Goal: Information Seeking & Learning: Learn about a topic

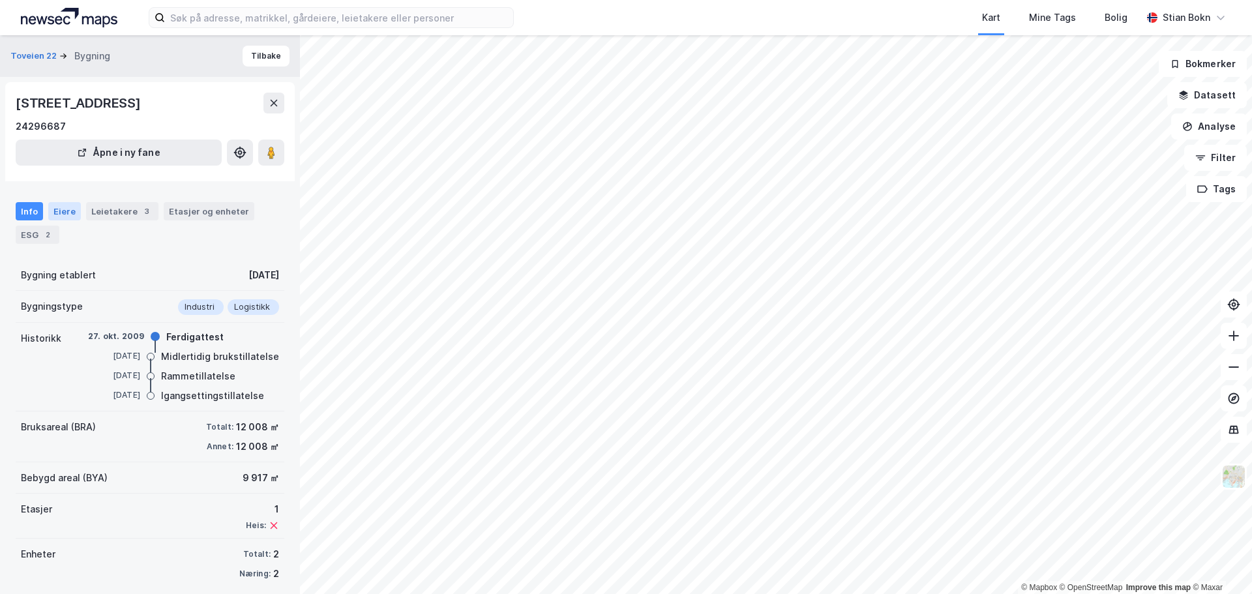
click at [60, 206] on div "Eiere" at bounding box center [64, 211] width 33 height 18
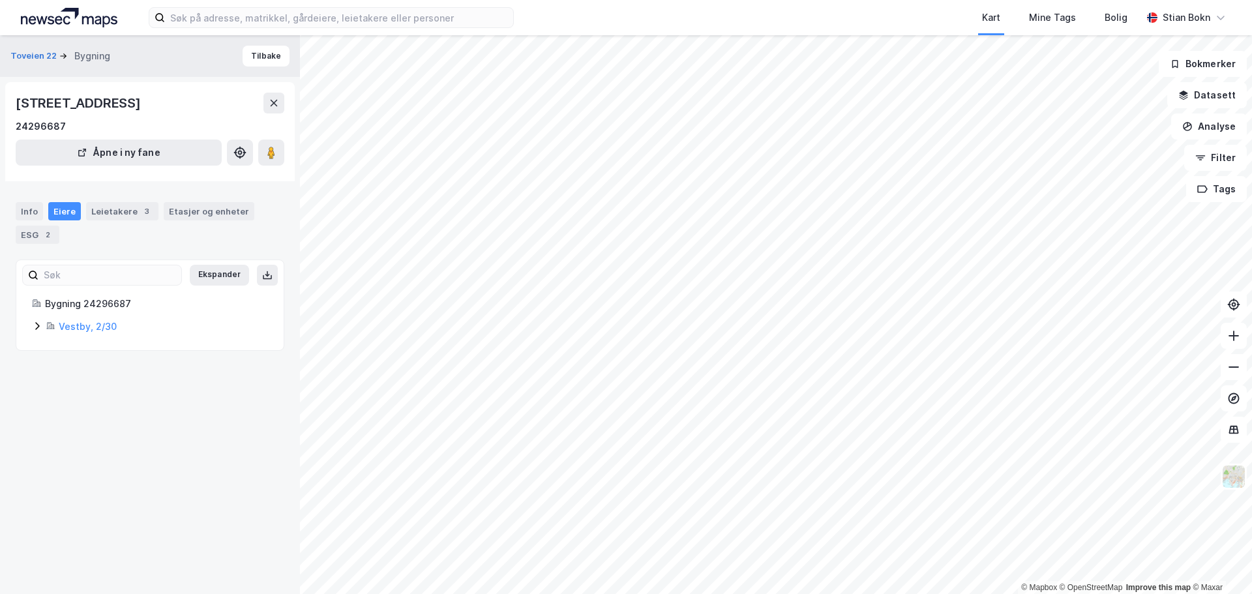
click at [38, 328] on icon at bounding box center [37, 326] width 10 height 10
click at [1224, 126] on button "Analyse" at bounding box center [1209, 126] width 76 height 26
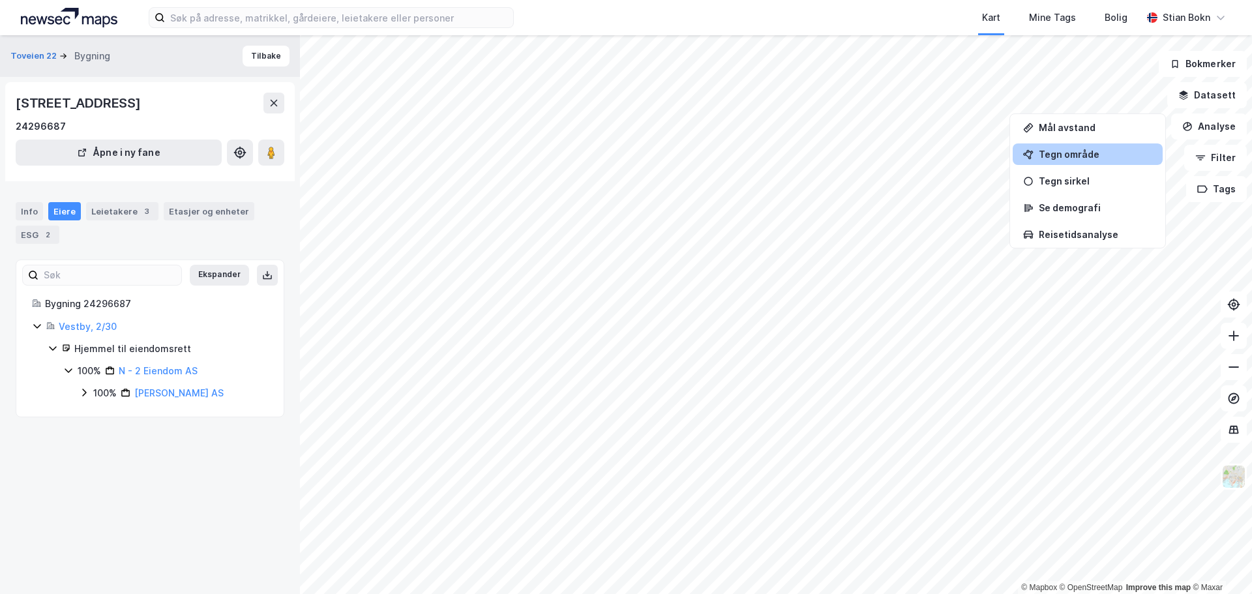
click at [1072, 150] on div "Tegn område" at bounding box center [1094, 154] width 113 height 11
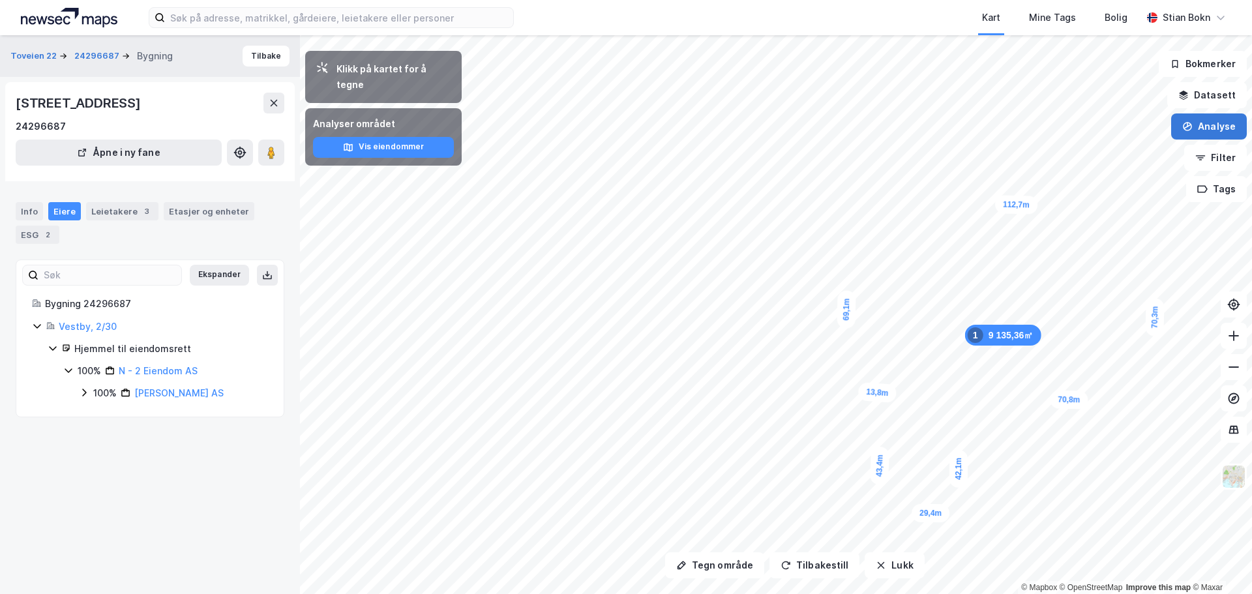
click at [1213, 121] on button "Analyse" at bounding box center [1209, 126] width 76 height 26
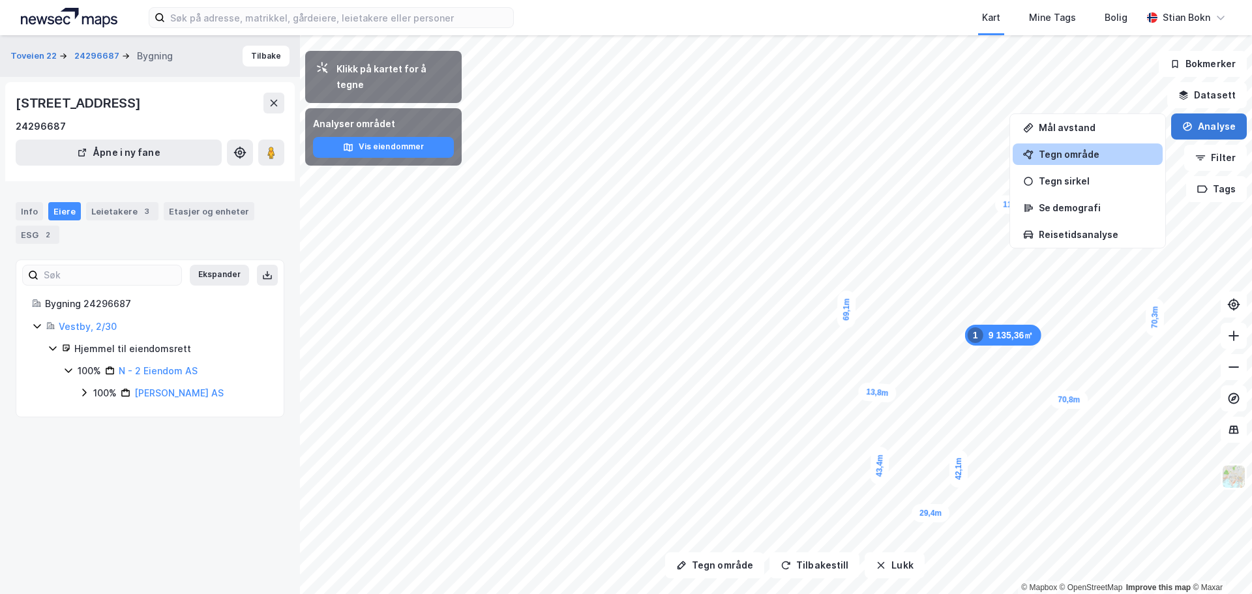
click at [1193, 136] on button "Analyse" at bounding box center [1209, 126] width 76 height 26
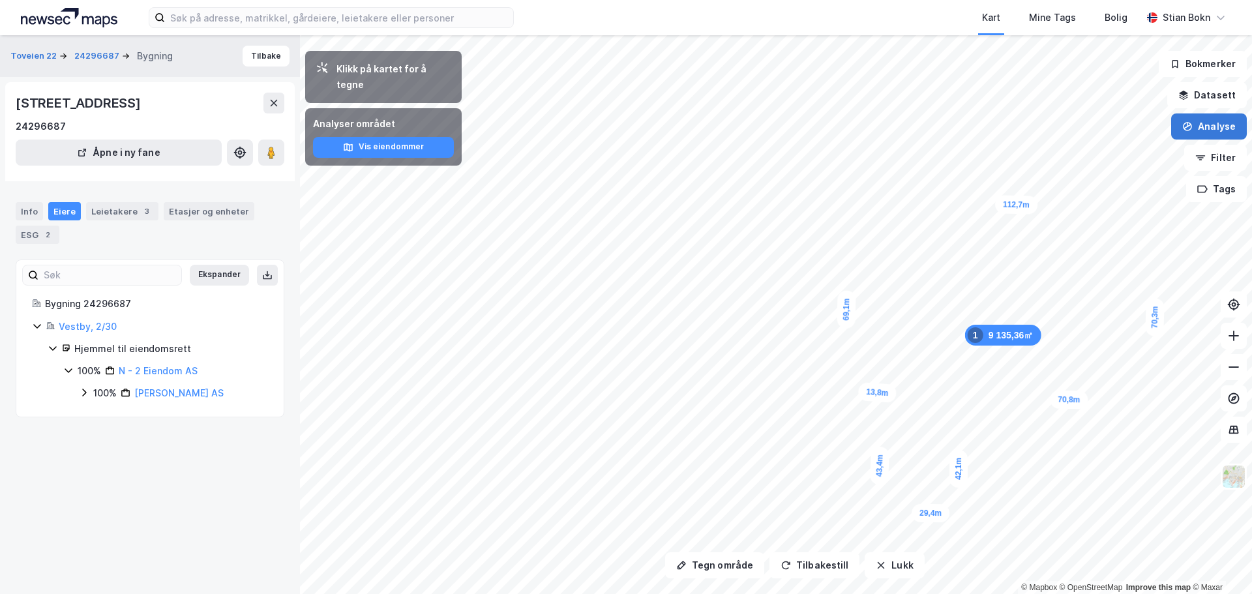
click at [1195, 134] on button "Analyse" at bounding box center [1209, 126] width 76 height 26
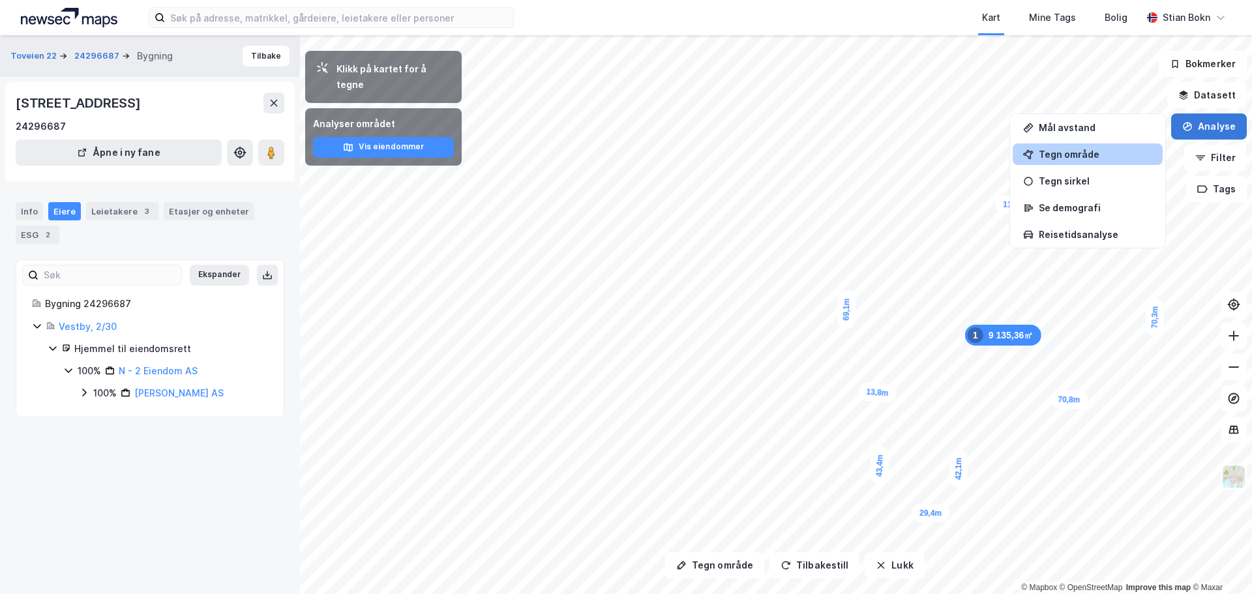
click at [1201, 128] on button "Analyse" at bounding box center [1209, 126] width 76 height 26
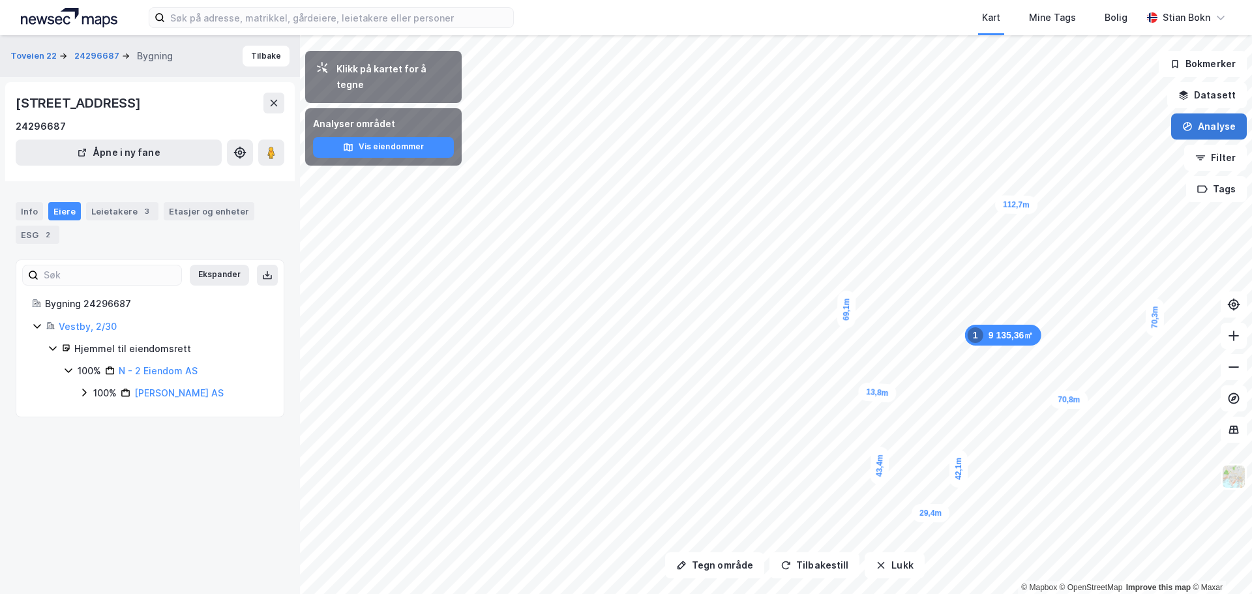
click at [1199, 125] on button "Analyse" at bounding box center [1209, 126] width 76 height 26
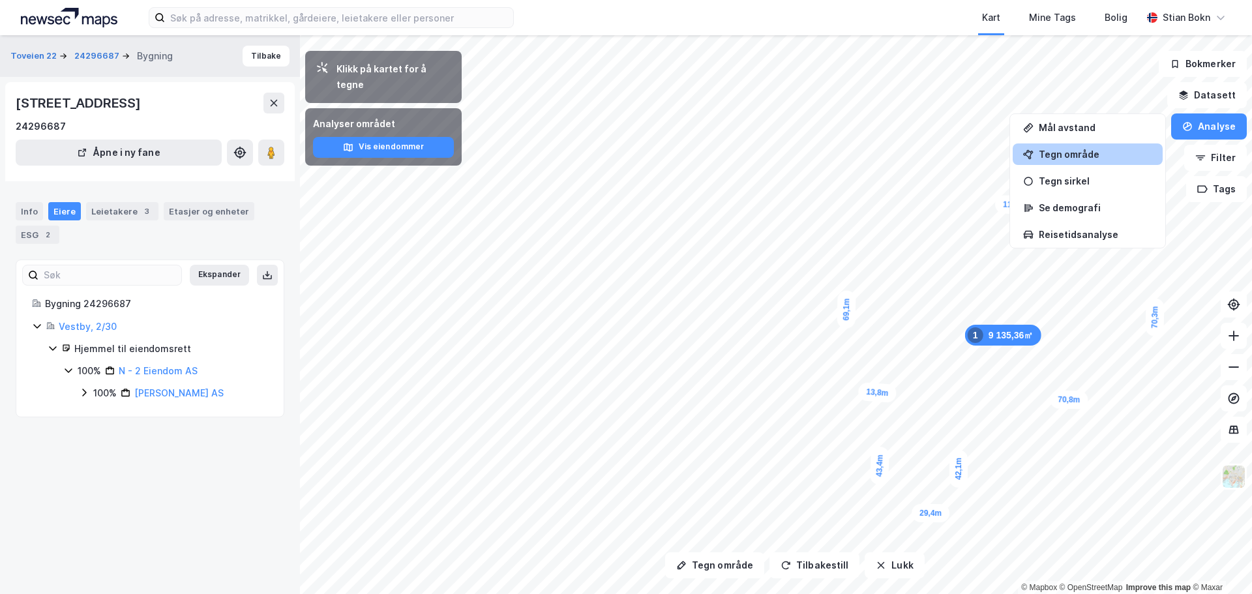
click at [1038, 153] on div "Tegn område" at bounding box center [1087, 154] width 150 height 22
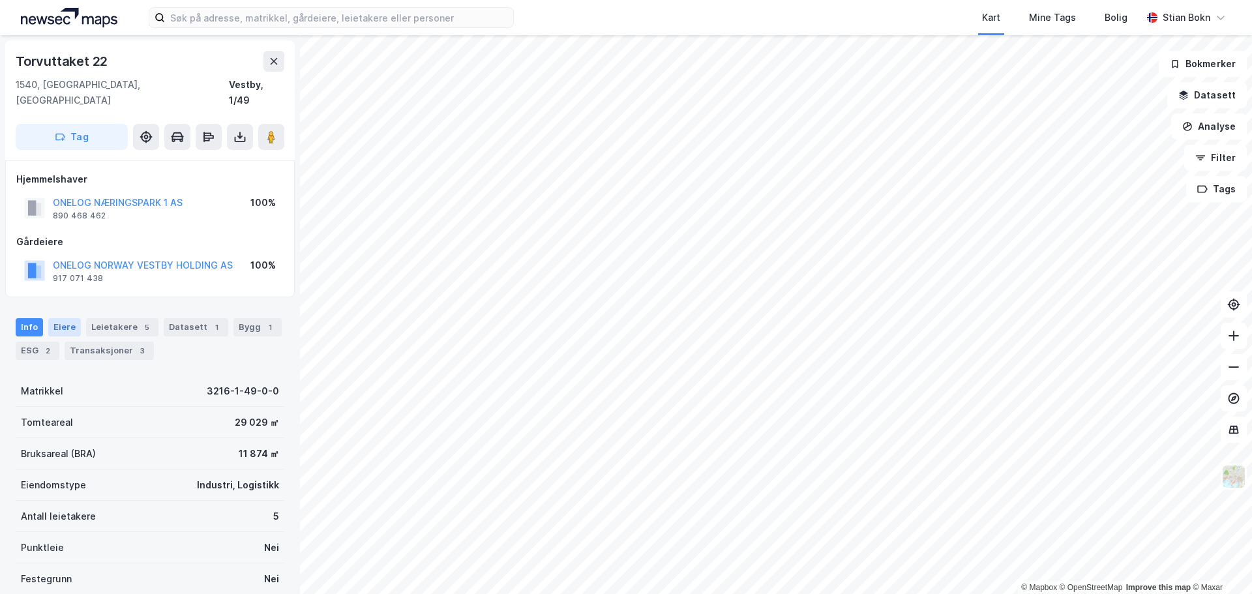
click at [62, 318] on div "Eiere" at bounding box center [64, 327] width 33 height 18
